Goal: Transaction & Acquisition: Purchase product/service

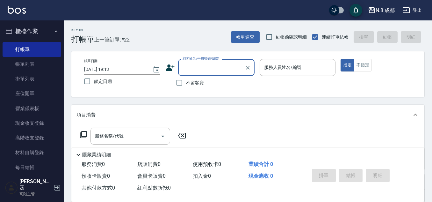
scroll to position [32, 0]
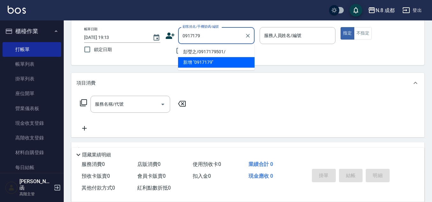
click at [198, 50] on li "彭瑩之/0917179501/" at bounding box center [216, 52] width 77 height 11
type input "彭瑩之/0917179501/"
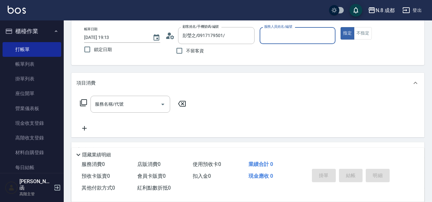
type input "[PERSON_NAME]-09"
click at [122, 104] on input "服務名稱/代號" at bounding box center [125, 104] width 64 height 11
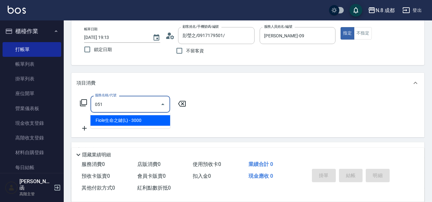
click at [150, 120] on span "Fiole生命之鍵(L) - 3000" at bounding box center [131, 120] width 80 height 11
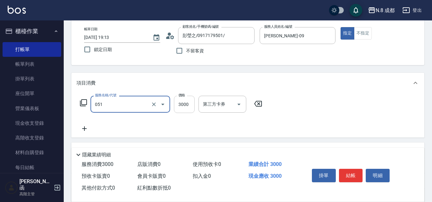
type input "Fiole生命之鍵(L)(051)"
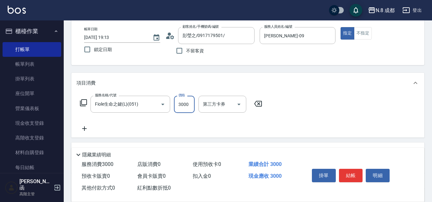
click at [185, 105] on input "3000" at bounding box center [184, 104] width 21 height 17
type input "1400"
click at [352, 175] on button "結帳" at bounding box center [351, 175] width 24 height 13
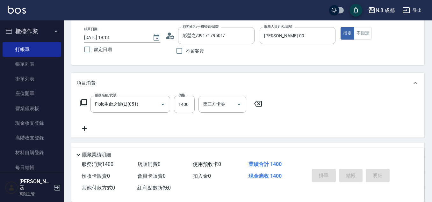
type input "[DATE] 20:12"
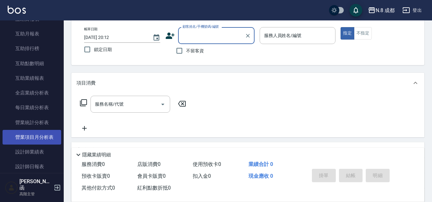
scroll to position [351, 0]
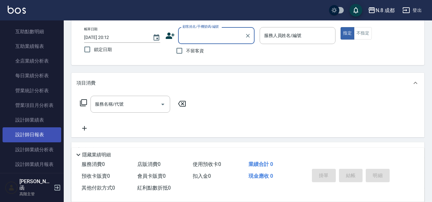
click at [36, 134] on link "設計師日報表" at bounding box center [32, 134] width 59 height 15
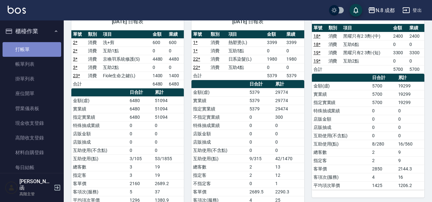
click at [36, 45] on link "打帳單" at bounding box center [32, 49] width 59 height 15
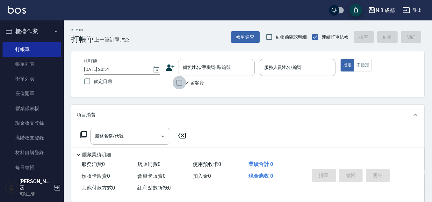
click at [182, 82] on input "不留客資" at bounding box center [179, 82] width 13 height 13
checkbox input "true"
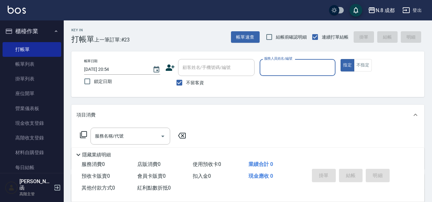
click at [274, 71] on input "服務人員姓名/編號" at bounding box center [298, 67] width 70 height 11
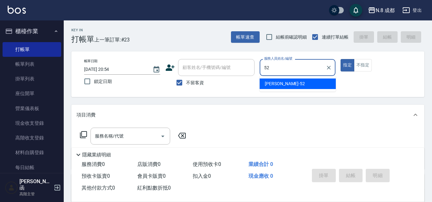
click at [282, 83] on span "[PERSON_NAME]-52" at bounding box center [285, 83] width 40 height 7
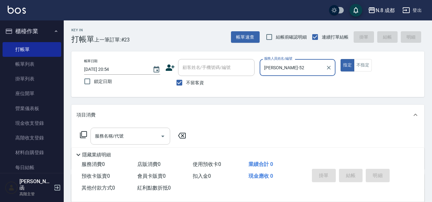
type input "[PERSON_NAME]-52"
click at [122, 136] on input "服務名稱/代號" at bounding box center [125, 135] width 64 height 11
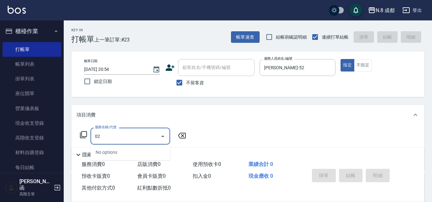
drag, startPoint x: 112, startPoint y: 137, endPoint x: 105, endPoint y: 136, distance: 7.3
click at [84, 134] on div "服務名稱/代號 02 服務名稱/代號" at bounding box center [134, 136] width 114 height 17
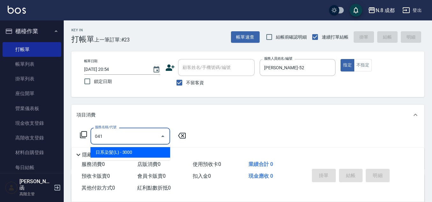
click at [116, 150] on span "日系染髮(L) - 3000" at bounding box center [131, 152] width 80 height 11
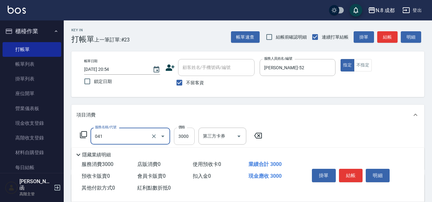
type input "日系染髮(L)(041)"
click at [180, 139] on input "3000" at bounding box center [184, 136] width 21 height 17
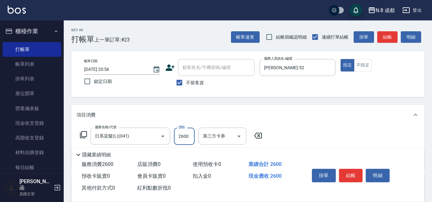
scroll to position [64, 0]
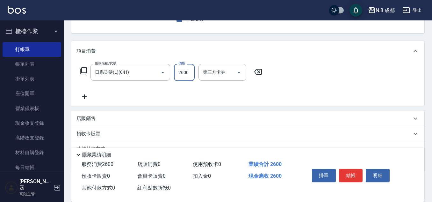
type input "2600"
click at [84, 98] on icon at bounding box center [85, 97] width 16 height 8
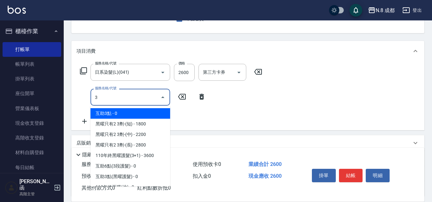
drag, startPoint x: 137, startPoint y: 113, endPoint x: 185, endPoint y: 107, distance: 48.2
click at [138, 113] on span "互助3點 - 0" at bounding box center [131, 113] width 80 height 11
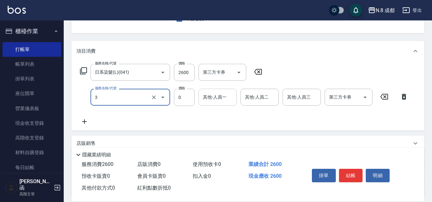
type input "互助3點(3)"
drag, startPoint x: 197, startPoint y: 104, endPoint x: 221, endPoint y: 96, distance: 25.7
click at [221, 96] on input "其他-人員一" at bounding box center [218, 97] width 33 height 11
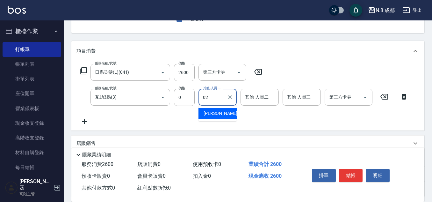
click at [218, 114] on span "[PERSON_NAME]-02" at bounding box center [224, 113] width 40 height 7
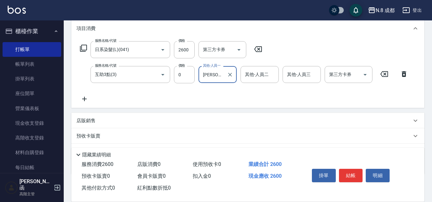
scroll to position [120, 0]
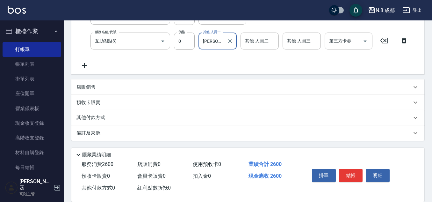
type input "[PERSON_NAME]-02"
click at [96, 117] on p "其他付款方式" at bounding box center [93, 117] width 32 height 7
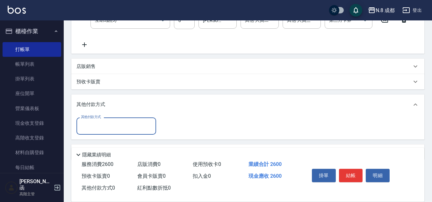
scroll to position [152, 0]
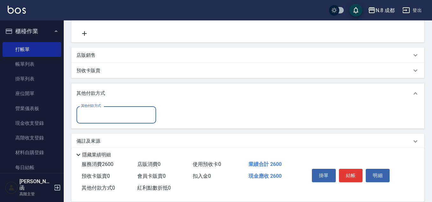
click at [98, 112] on input "其他付款方式" at bounding box center [116, 114] width 74 height 11
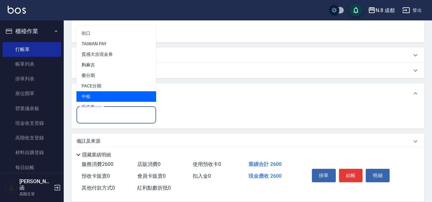
scroll to position [19, 0]
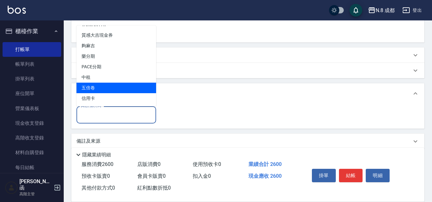
click at [115, 92] on span "五倍卷" at bounding box center [117, 88] width 80 height 11
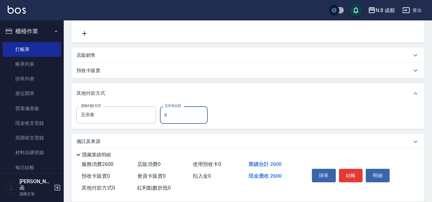
click at [116, 106] on div "其他付款方式 五倍卷 其他付款方式 五倍卷金額 0 五倍卷金額" at bounding box center [247, 116] width 353 height 25
click at [116, 114] on input "五倍卷" at bounding box center [111, 114] width 64 height 11
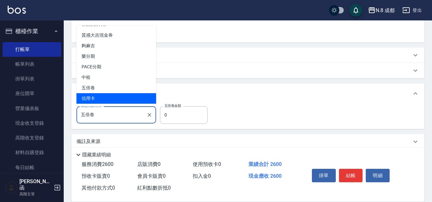
click at [118, 95] on span "信用卡" at bounding box center [117, 98] width 80 height 11
type input "信用卡"
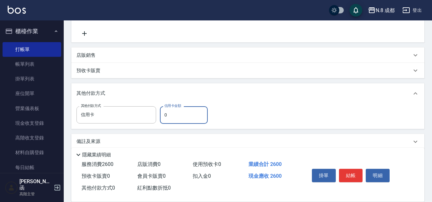
drag, startPoint x: 173, startPoint y: 117, endPoint x: 161, endPoint y: 117, distance: 11.5
click at [161, 117] on input "0" at bounding box center [184, 114] width 48 height 17
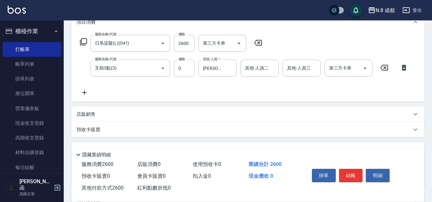
scroll to position [0, 0]
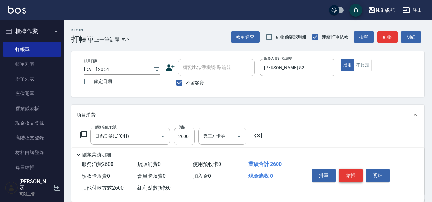
type input "2600"
click at [355, 176] on button "結帳" at bounding box center [351, 175] width 24 height 13
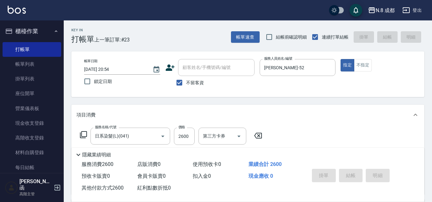
type input "[DATE] 20:55"
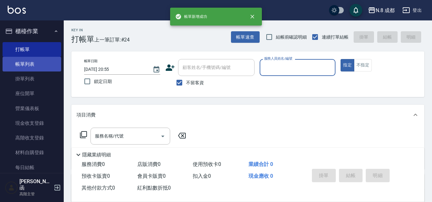
click at [19, 64] on link "帳單列表" at bounding box center [32, 64] width 59 height 15
